Goal: Transaction & Acquisition: Download file/media

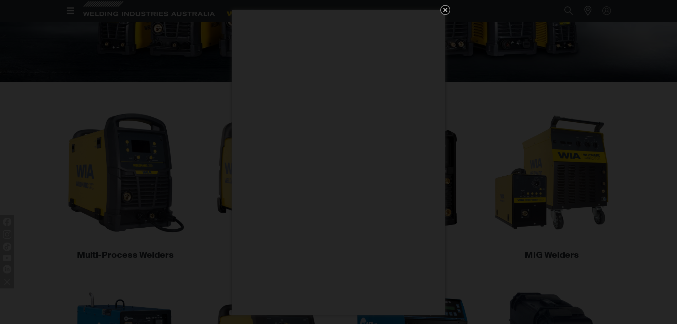
scroll to position [142, 0]
click at [446, 8] on icon "Get 5 WIA Welding Guides Free!" at bounding box center [445, 10] width 9 height 9
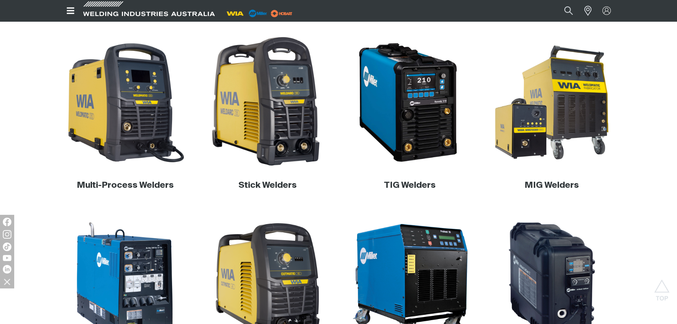
scroll to position [178, 0]
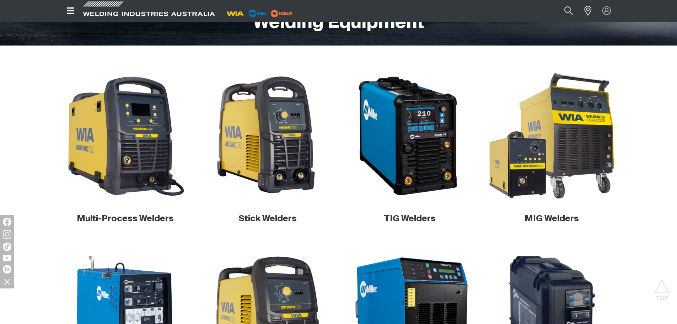
click at [570, 165] on img at bounding box center [552, 136] width 136 height 136
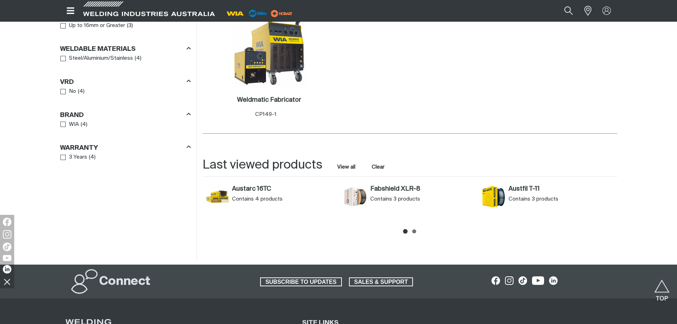
scroll to position [533, 0]
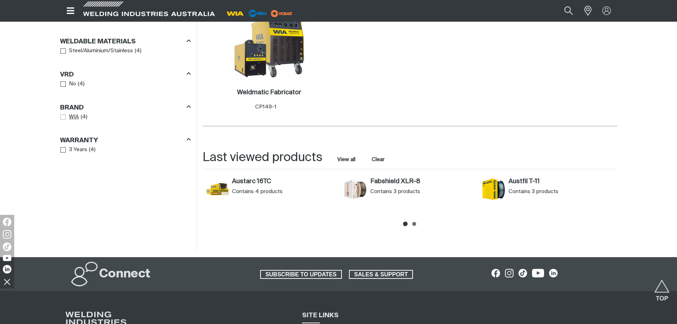
click at [79, 119] on span "WIA" at bounding box center [74, 117] width 10 height 8
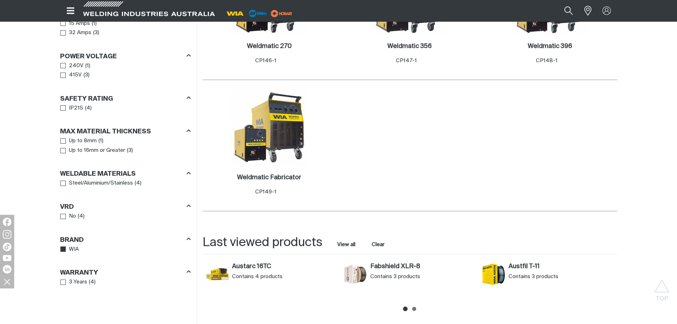
scroll to position [427, 0]
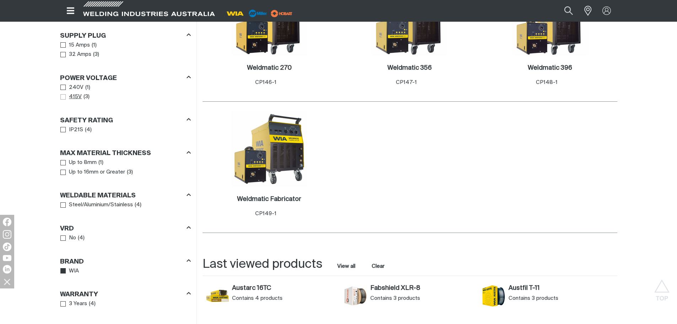
click at [62, 96] on span "Power Voltage" at bounding box center [62, 96] width 5 height 5
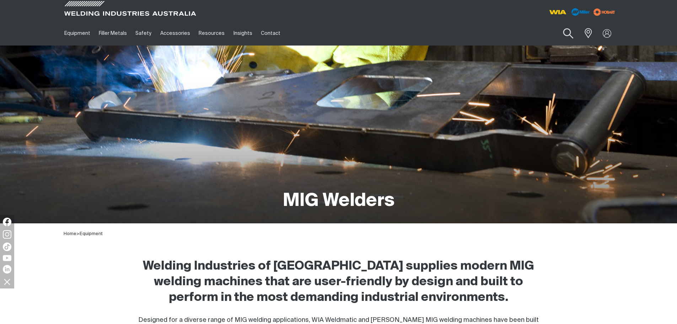
click at [571, 32] on button "Search products" at bounding box center [568, 33] width 29 height 20
click at [535, 32] on input "Search" at bounding box center [525, 33] width 110 height 16
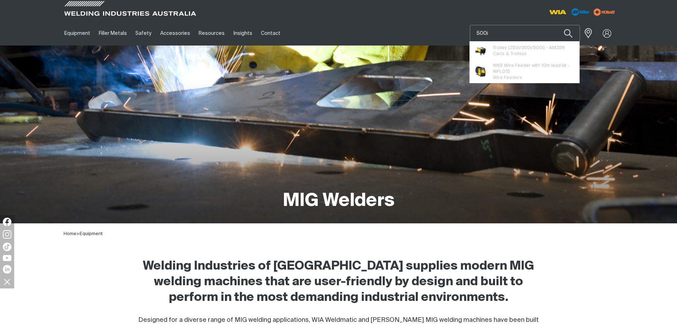
type input "500i"
click at [556, 25] on button "Search products" at bounding box center [568, 33] width 24 height 17
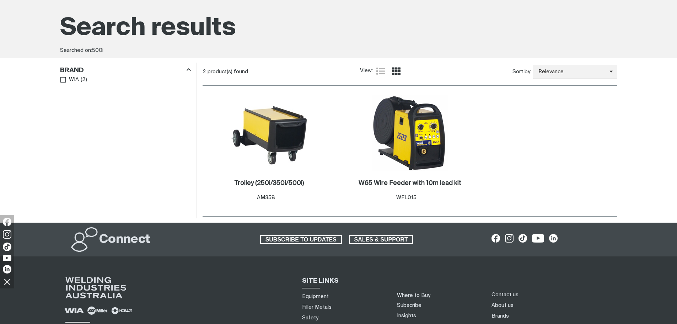
scroll to position [71, 0]
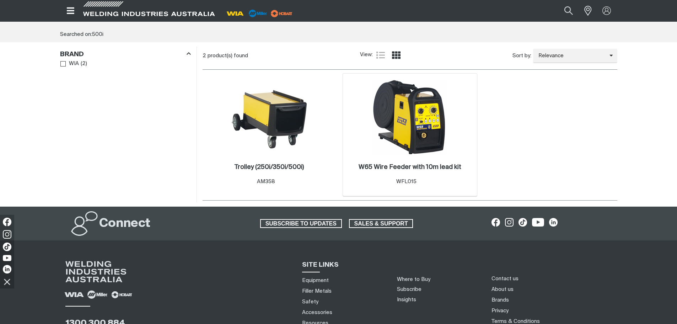
click at [420, 138] on img at bounding box center [410, 117] width 76 height 76
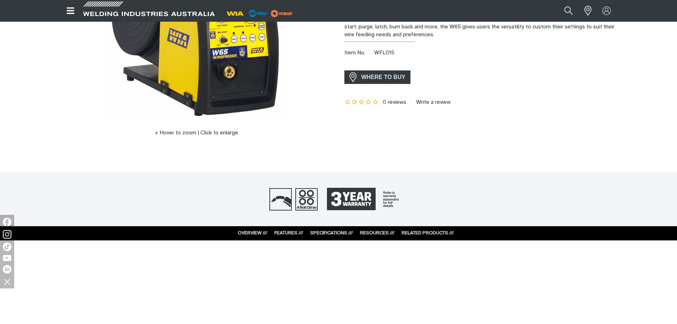
scroll to position [142, 0]
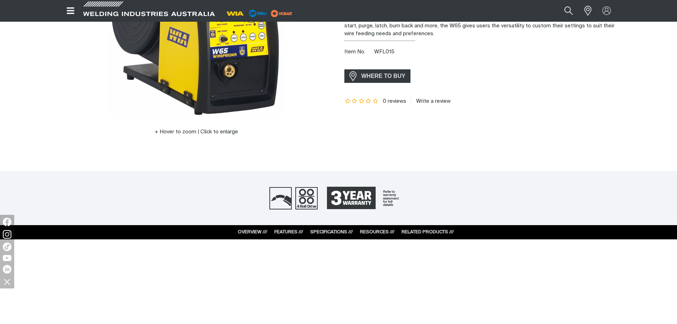
click at [375, 231] on link "RESOURCES ///" at bounding box center [377, 232] width 34 height 5
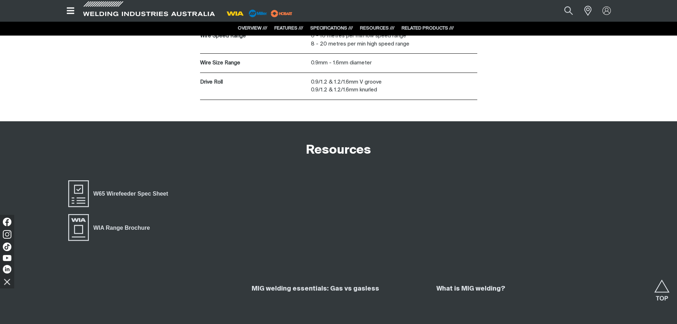
scroll to position [1122, 0]
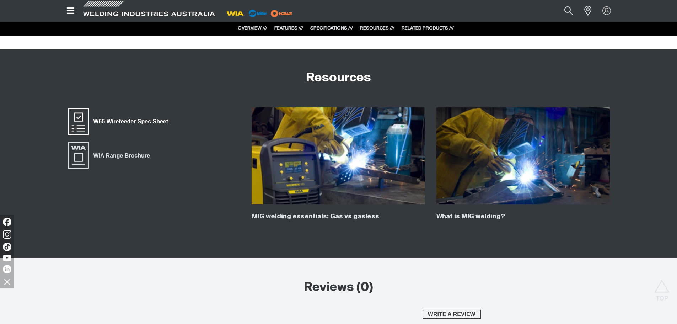
click at [78, 122] on span "W65 Wirefeeder Spec Sheet" at bounding box center [78, 121] width 23 height 28
